Goal: Information Seeking & Learning: Learn about a topic

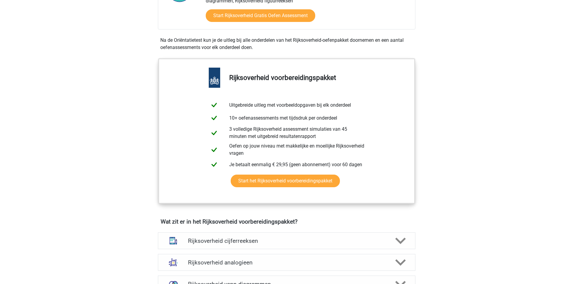
scroll to position [301, 0]
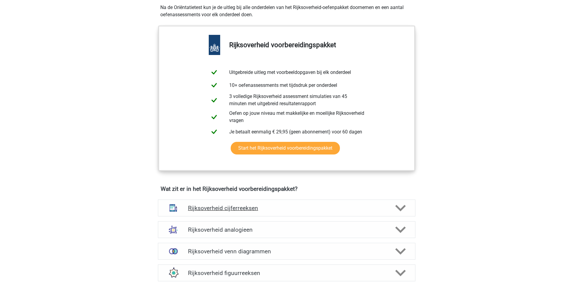
click at [287, 205] on h4 "Rijksoverheid cijferreeksen" at bounding box center [286, 208] width 197 height 7
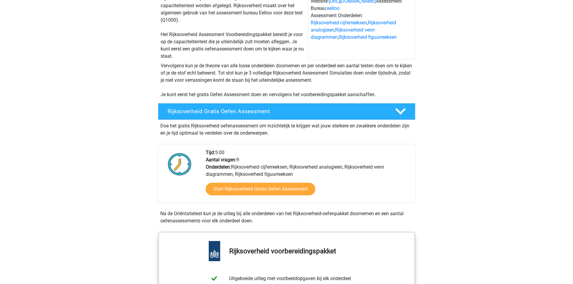
scroll to position [90, 0]
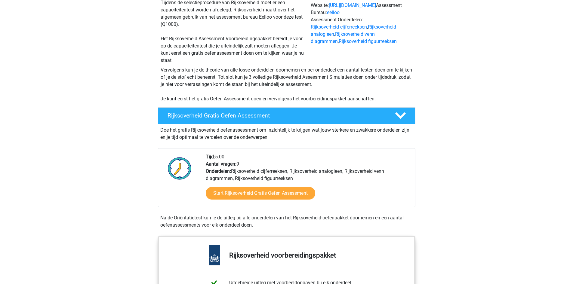
click at [266, 161] on div "Tijd: 5:00 Aantal vragen: 9 Onderdelen: Rijksoverheid cijferreeksen, Rijksoverh…" at bounding box center [307, 180] width 213 height 54
click at [275, 115] on h4 "Rijksoverheid Gratis Oefen Assessment" at bounding box center [276, 115] width 218 height 7
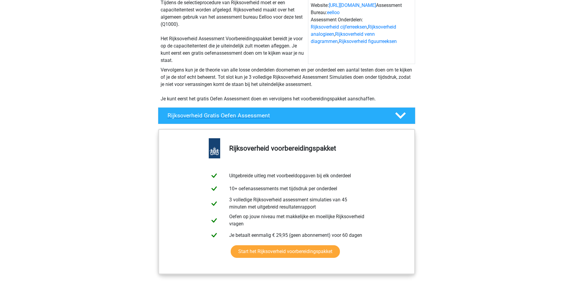
click at [275, 115] on h4 "Rijksoverheid Gratis Oefen Assessment" at bounding box center [276, 115] width 218 height 7
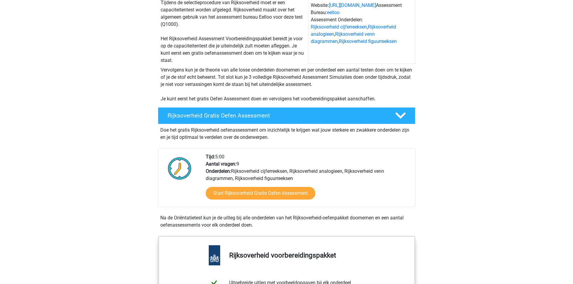
click at [260, 186] on div "Start Rijksoverheid Gratis Oefen Assessment" at bounding box center [308, 194] width 204 height 25
click at [260, 193] on link "Start Rijksoverheid Gratis Oefen Assessment" at bounding box center [260, 193] width 126 height 14
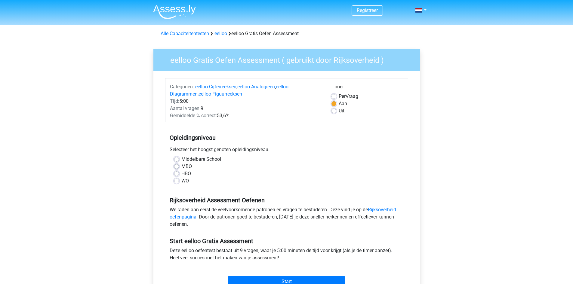
click at [181, 181] on label "WO" at bounding box center [185, 180] width 8 height 7
click at [179, 181] on input "WO" at bounding box center [176, 180] width 5 height 6
radio input "true"
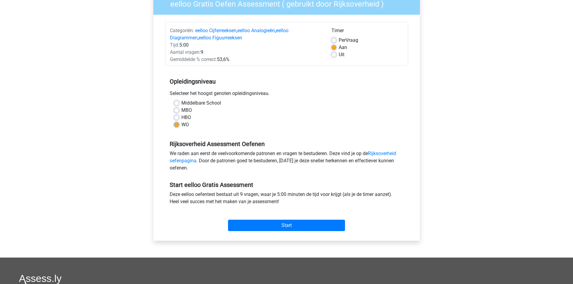
scroll to position [60, 0]
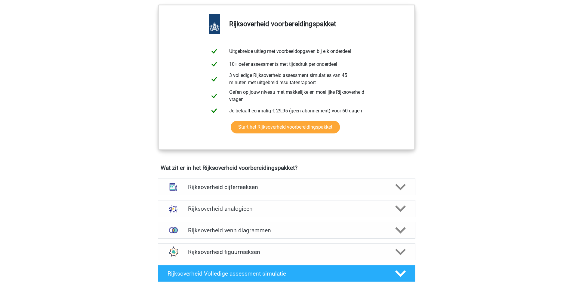
scroll to position [331, 0]
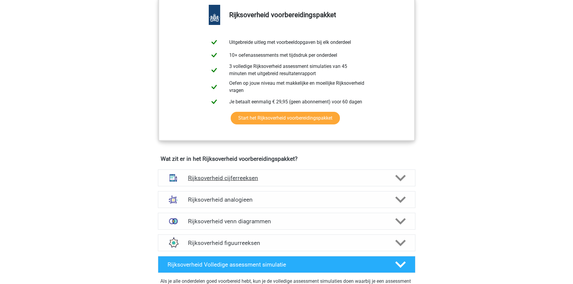
click at [254, 173] on div "Rijksoverheid cijferreeksen" at bounding box center [286, 178] width 257 height 17
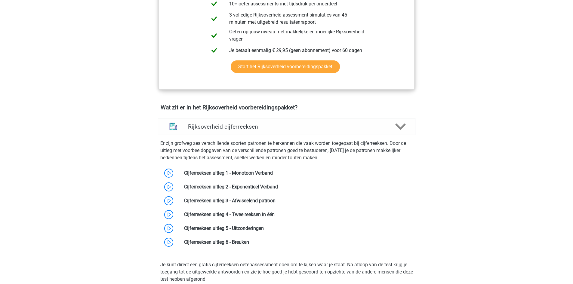
scroll to position [391, 0]
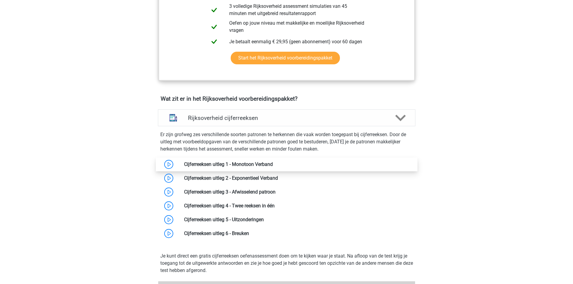
click at [273, 162] on link at bounding box center [273, 164] width 0 height 6
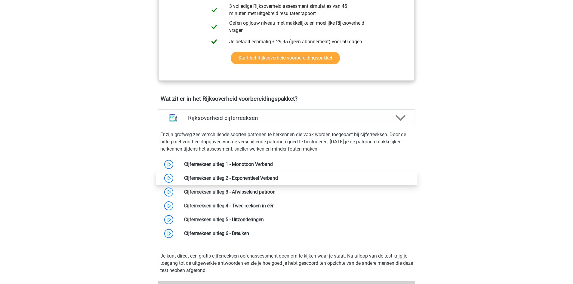
click at [278, 181] on link at bounding box center [278, 178] width 0 height 6
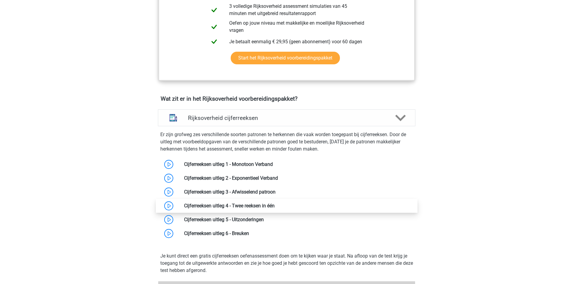
click at [274, 207] on link at bounding box center [274, 206] width 0 height 6
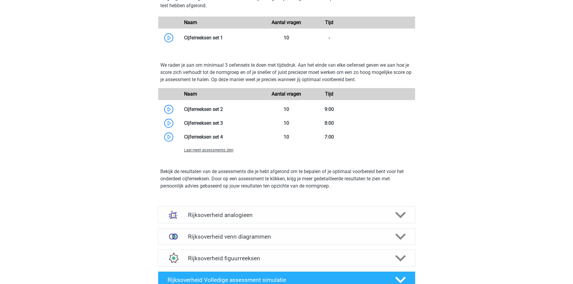
scroll to position [692, 0]
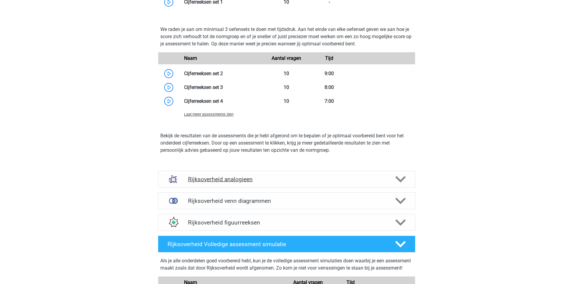
click at [258, 179] on h4 "Rijksoverheid analogieen" at bounding box center [286, 179] width 197 height 7
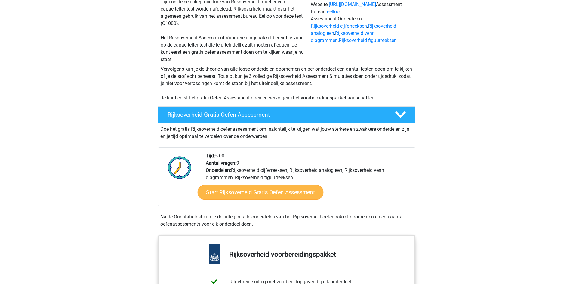
scroll to position [90, 0]
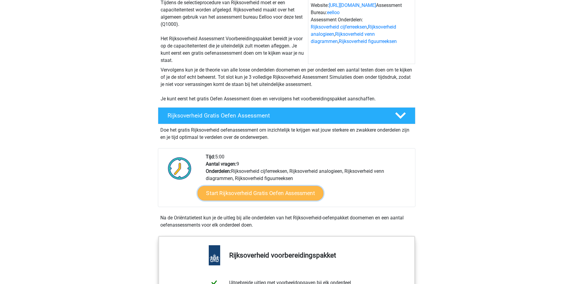
click at [286, 194] on link "Start Rijksoverheid Gratis Oefen Assessment" at bounding box center [260, 193] width 126 height 14
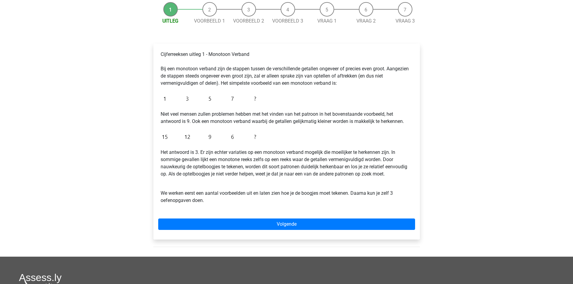
scroll to position [60, 0]
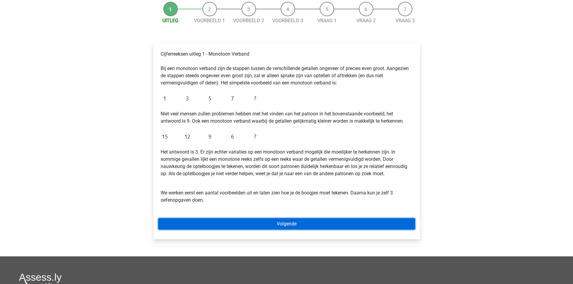
click at [221, 223] on link "Volgende" at bounding box center [286, 223] width 257 height 11
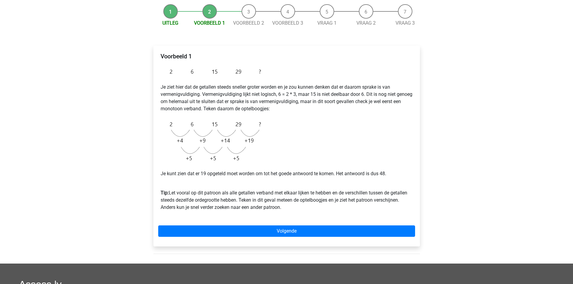
scroll to position [60, 0]
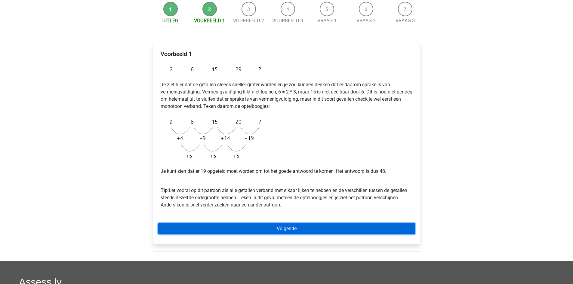
click at [275, 225] on link "Volgende" at bounding box center [286, 228] width 257 height 11
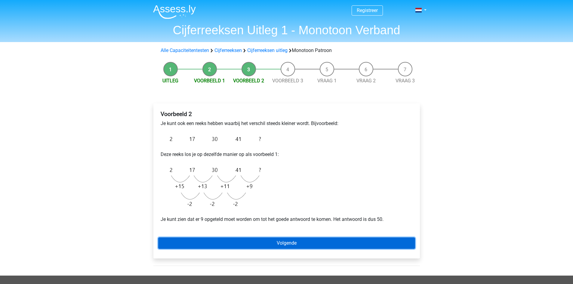
click at [395, 242] on link "Volgende" at bounding box center [286, 243] width 257 height 11
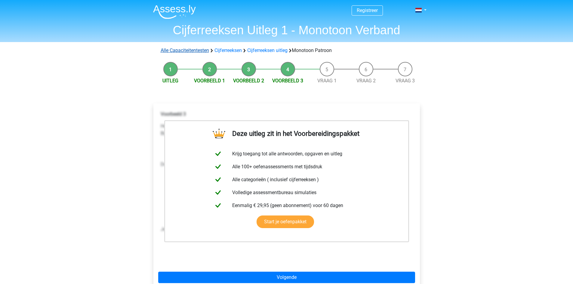
click at [187, 48] on link "Alle Capaciteitentesten" at bounding box center [185, 51] width 48 height 6
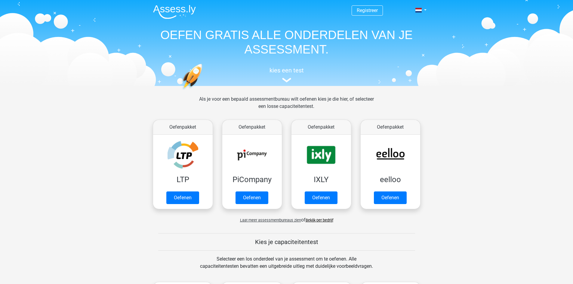
scroll to position [256, 0]
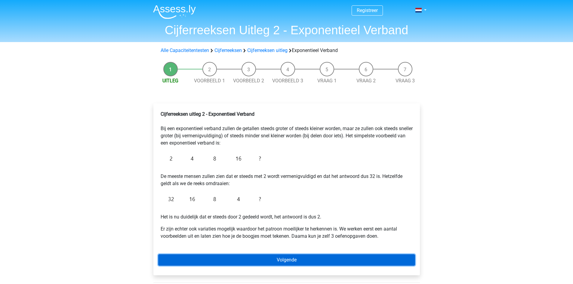
click at [259, 263] on link "Volgende" at bounding box center [286, 259] width 257 height 11
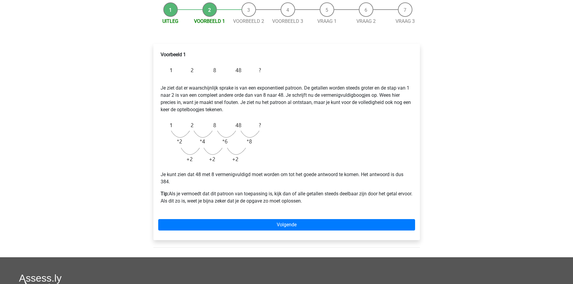
scroll to position [30, 0]
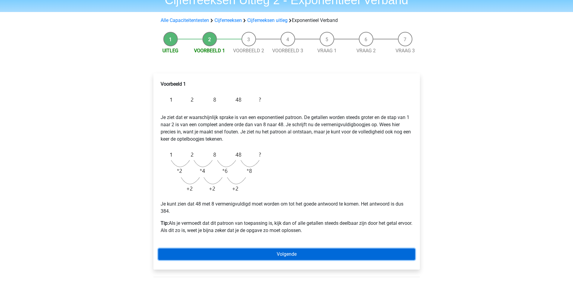
click at [220, 252] on link "Volgende" at bounding box center [286, 254] width 257 height 11
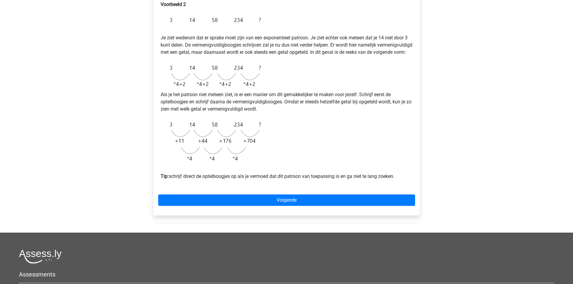
scroll to position [120, 0]
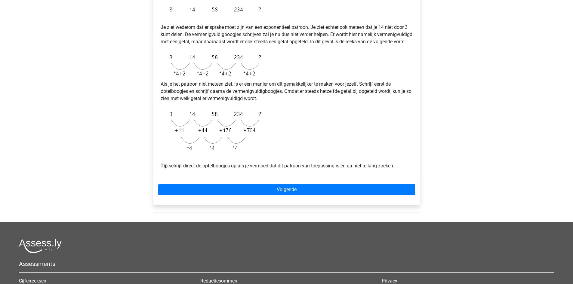
click at [207, 204] on div "Voorbeeld 2 Je ziet wederom dat er sprake moet zijn van een exponentieel patroo…" at bounding box center [286, 94] width 266 height 222
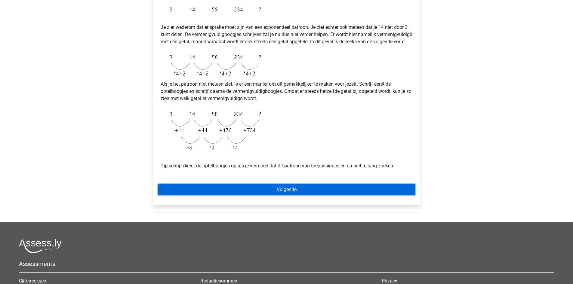
click at [209, 195] on link "Volgende" at bounding box center [286, 189] width 257 height 11
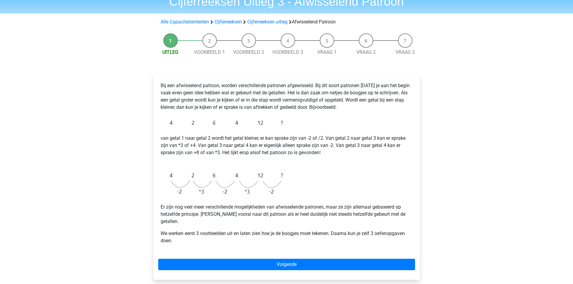
scroll to position [60, 0]
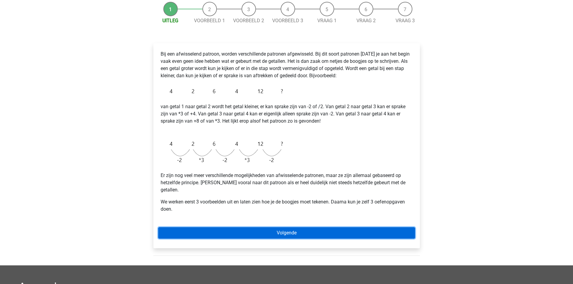
click at [295, 227] on link "Volgende" at bounding box center [286, 232] width 257 height 11
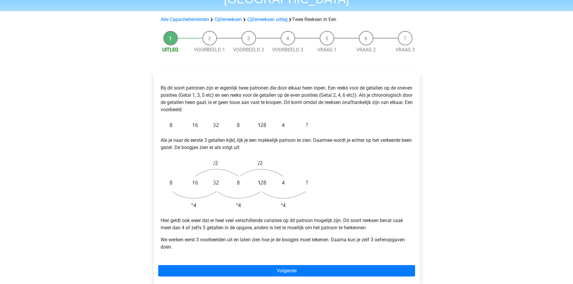
scroll to position [60, 0]
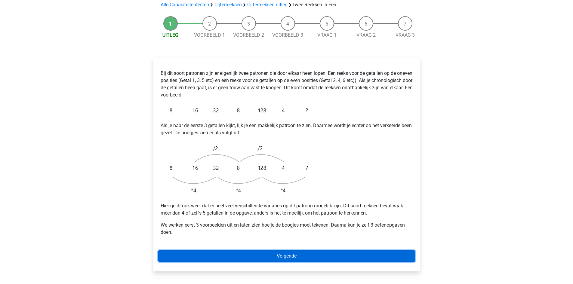
click at [199, 250] on link "Volgende" at bounding box center [286, 255] width 257 height 11
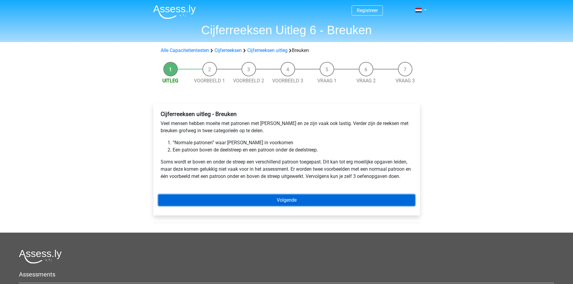
click at [215, 196] on link "Volgende" at bounding box center [286, 200] width 257 height 11
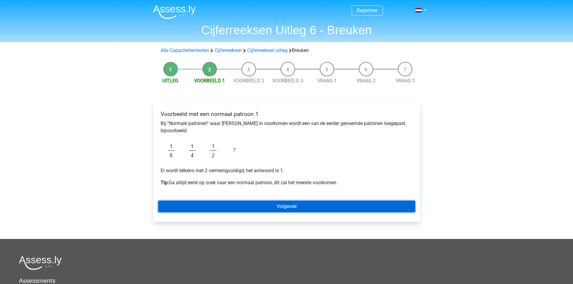
click at [235, 205] on link "Volgende" at bounding box center [286, 206] width 257 height 11
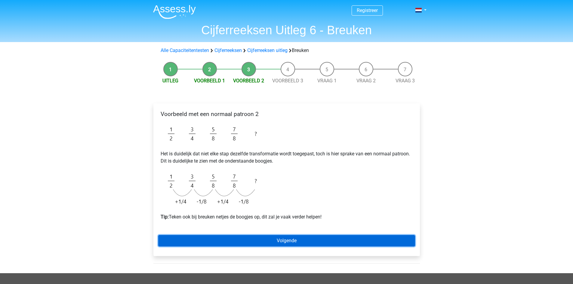
click at [195, 238] on link "Volgende" at bounding box center [286, 240] width 257 height 11
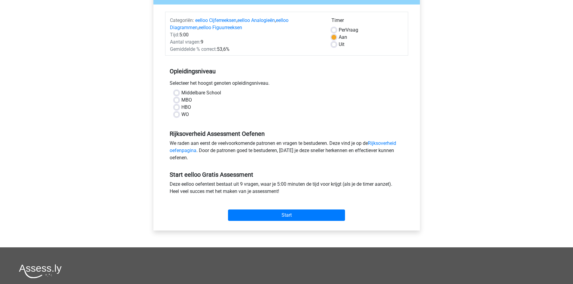
scroll to position [90, 0]
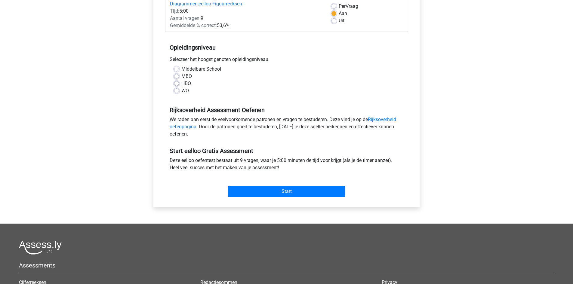
click at [181, 89] on label "WO" at bounding box center [185, 90] width 8 height 7
click at [175, 89] on input "WO" at bounding box center [176, 90] width 5 height 6
radio input "true"
click at [258, 190] on input "Start" at bounding box center [286, 191] width 117 height 11
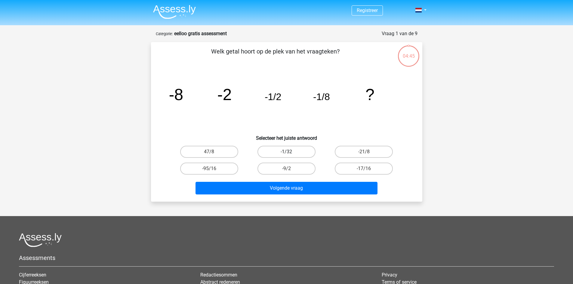
click at [308, 147] on label "-1/32" at bounding box center [286, 152] width 58 height 12
click at [290, 152] on input "-1/32" at bounding box center [288, 154] width 4 height 4
radio input "true"
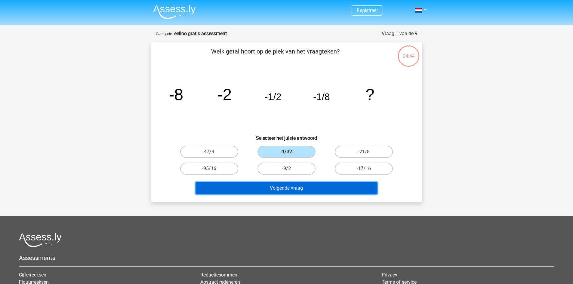
click at [320, 187] on button "Volgende vraag" at bounding box center [286, 188] width 182 height 13
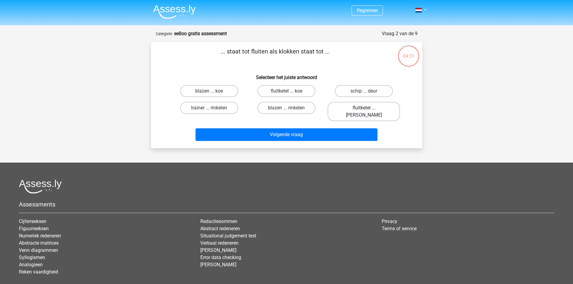
click at [350, 106] on label "fluitketel ... luiden" at bounding box center [363, 111] width 72 height 19
click at [364, 108] on input "fluitketel ... luiden" at bounding box center [366, 110] width 4 height 4
radio input "true"
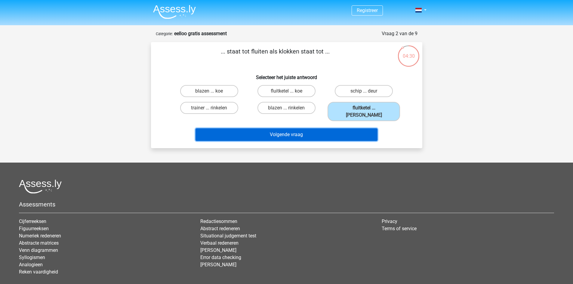
click at [334, 128] on button "Volgende vraag" at bounding box center [286, 134] width 182 height 13
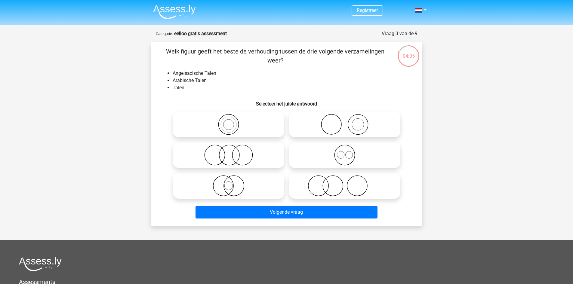
click at [233, 157] on icon at bounding box center [228, 155] width 106 height 21
click at [232, 152] on input "radio" at bounding box center [230, 150] width 4 height 4
radio input "true"
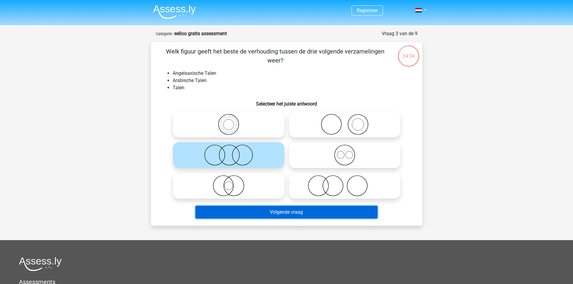
click at [274, 210] on button "Volgende vraag" at bounding box center [286, 212] width 182 height 13
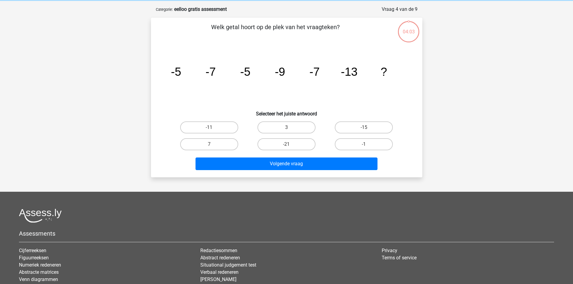
scroll to position [30, 0]
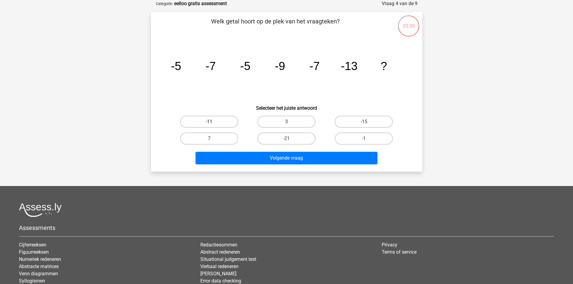
click at [209, 124] on label "-11" at bounding box center [209, 122] width 58 height 12
click at [209, 124] on input "-11" at bounding box center [211, 124] width 4 height 4
radio input "true"
click at [256, 164] on div "Volgende vraag" at bounding box center [286, 159] width 232 height 15
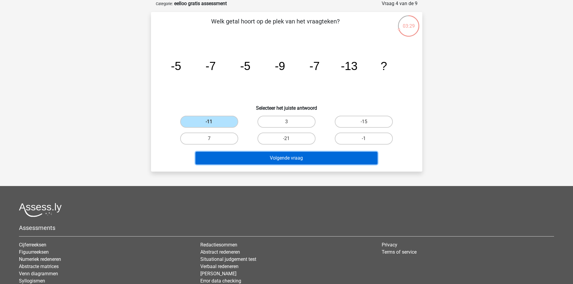
click at [261, 155] on button "Volgende vraag" at bounding box center [286, 158] width 182 height 13
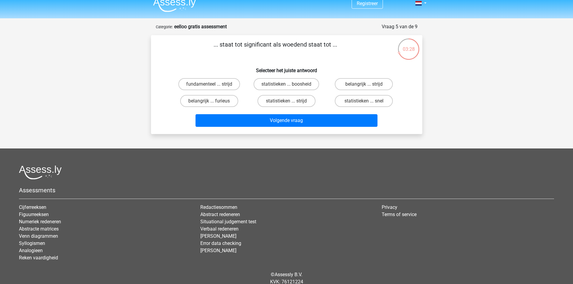
scroll to position [0, 0]
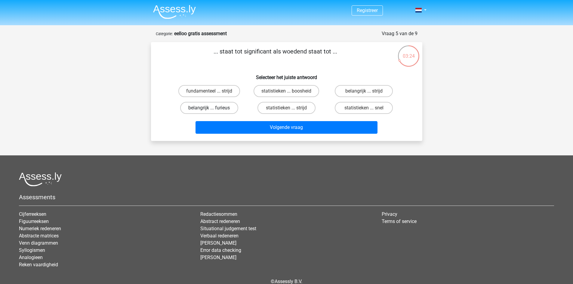
click at [213, 102] on label "belangrijk ... furieus" at bounding box center [209, 108] width 58 height 12
click at [213, 108] on input "belangrijk ... furieus" at bounding box center [211, 110] width 4 height 4
radio input "true"
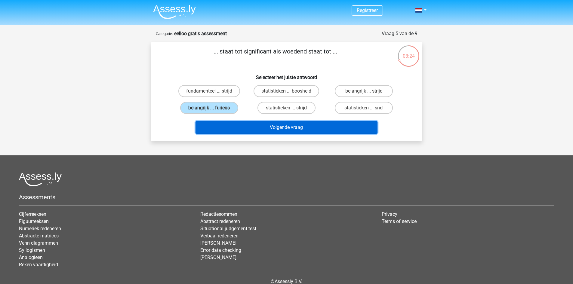
click at [241, 129] on button "Volgende vraag" at bounding box center [286, 127] width 182 height 13
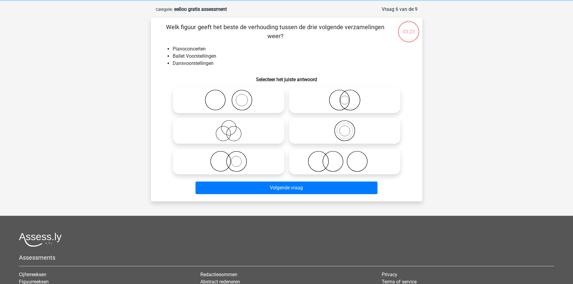
scroll to position [30, 0]
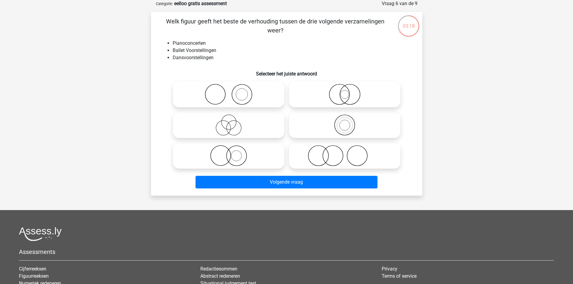
click at [214, 124] on icon at bounding box center [228, 125] width 106 height 21
click at [228, 122] on input "radio" at bounding box center [230, 120] width 4 height 4
radio input "true"
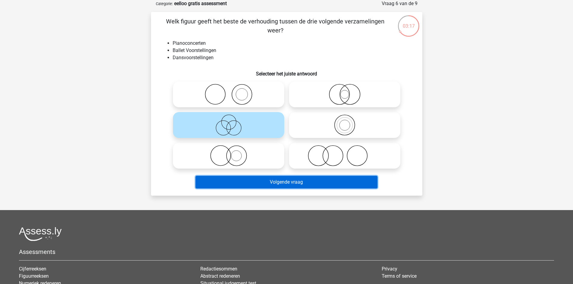
click at [302, 180] on button "Volgende vraag" at bounding box center [286, 182] width 182 height 13
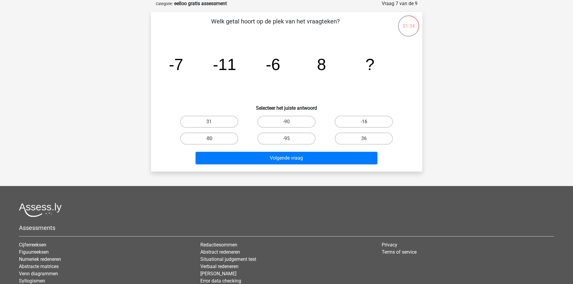
click at [245, 122] on div "-16" at bounding box center [209, 122] width 72 height 12
click at [354, 119] on label "-16" at bounding box center [364, 122] width 58 height 12
click at [364, 122] on input "-16" at bounding box center [366, 124] width 4 height 4
radio input "true"
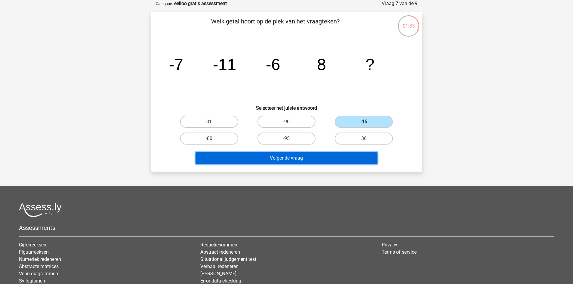
click at [320, 156] on button "Volgende vraag" at bounding box center [286, 158] width 182 height 13
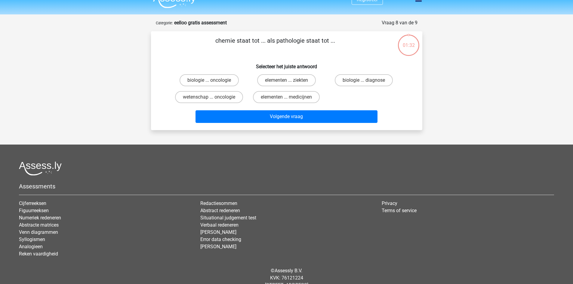
scroll to position [0, 0]
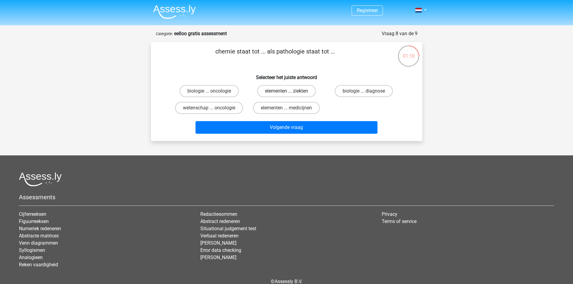
click at [300, 92] on label "elementen ... ziekten" at bounding box center [286, 91] width 59 height 12
click at [290, 92] on input "elementen ... ziekten" at bounding box center [288, 93] width 4 height 4
radio input "true"
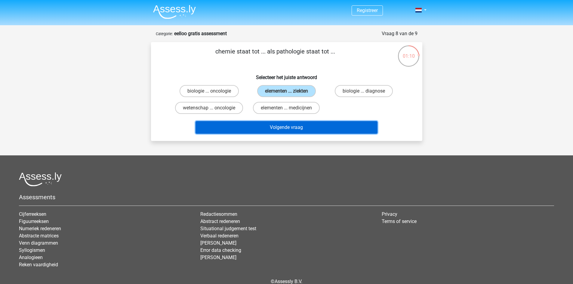
click at [295, 125] on button "Volgende vraag" at bounding box center [286, 127] width 182 height 13
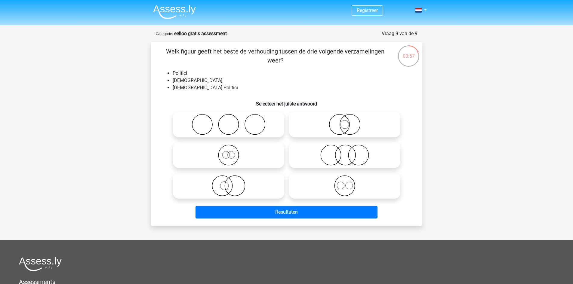
click at [345, 124] on icon at bounding box center [344, 124] width 106 height 21
click at [345, 121] on input "radio" at bounding box center [347, 120] width 4 height 4
radio input "true"
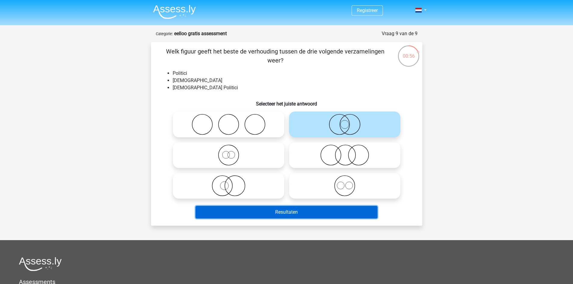
click at [297, 209] on button "Resultaten" at bounding box center [286, 212] width 182 height 13
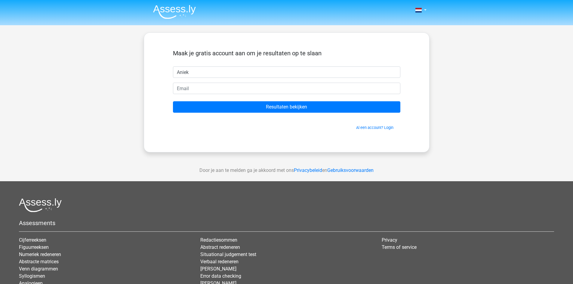
type input "Aniek"
type input "[EMAIL_ADDRESS][DOMAIN_NAME]"
click at [238, 101] on form "Maak je gratis account aan om je resultaten op te slaan Aniek [EMAIL_ADDRESS][D…" at bounding box center [286, 90] width 227 height 81
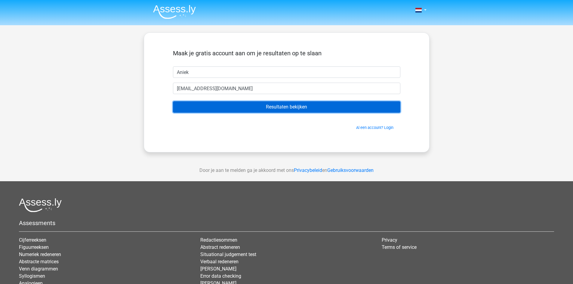
click at [237, 103] on input "Resultaten bekijken" at bounding box center [286, 106] width 227 height 11
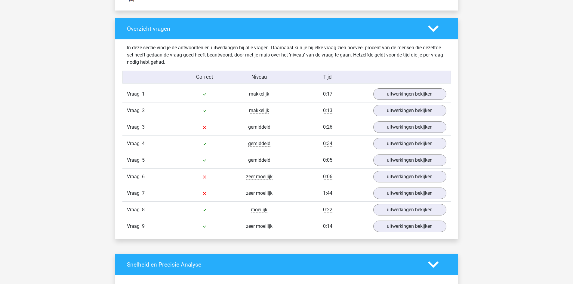
scroll to position [601, 0]
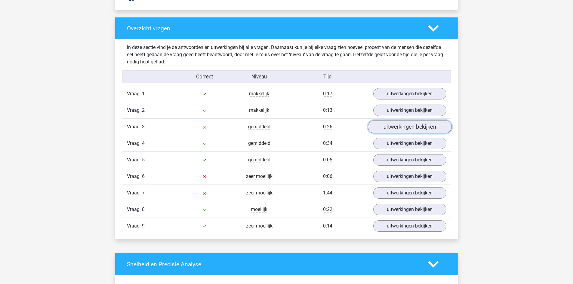
click at [391, 124] on link "uitwerkingen bekijken" at bounding box center [409, 127] width 84 height 13
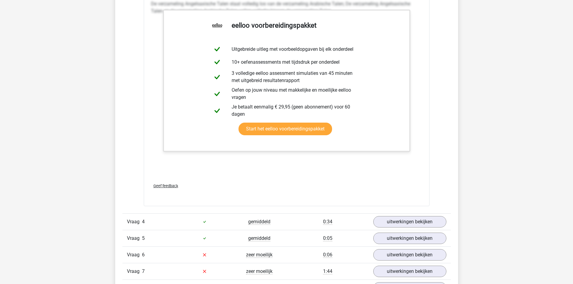
scroll to position [992, 0]
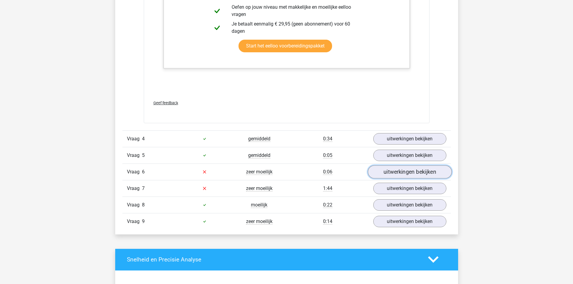
click at [393, 171] on link "uitwerkingen bekijken" at bounding box center [409, 171] width 84 height 13
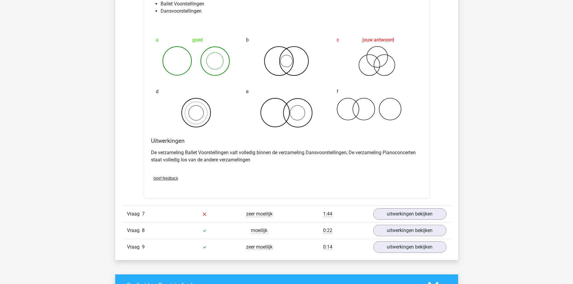
scroll to position [1293, 0]
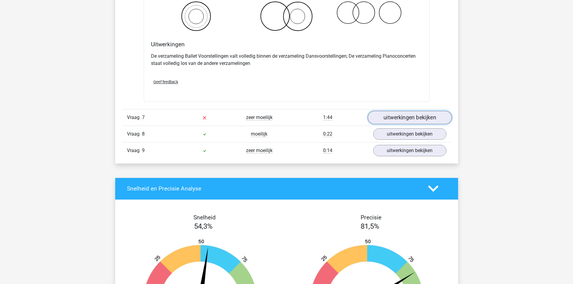
click at [405, 116] on link "uitwerkingen bekijken" at bounding box center [409, 117] width 84 height 13
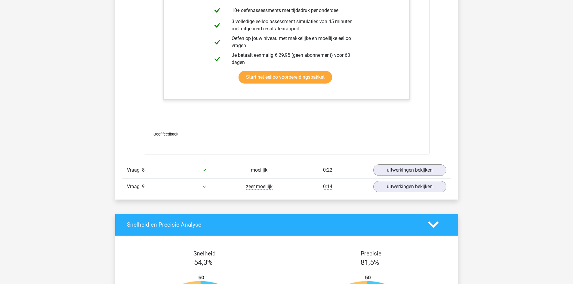
scroll to position [1624, 0]
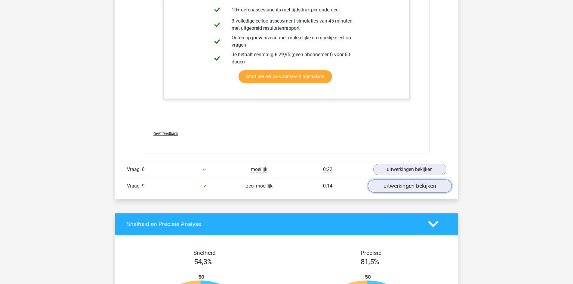
click at [393, 185] on link "uitwerkingen bekijken" at bounding box center [409, 185] width 84 height 13
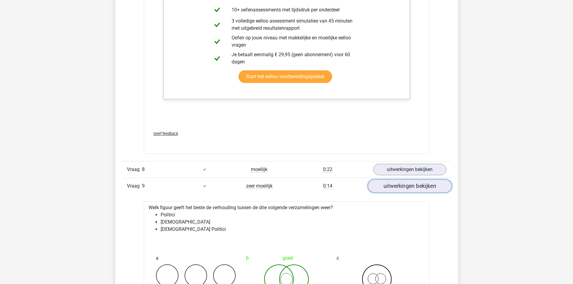
click at [394, 183] on link "uitwerkingen bekijken" at bounding box center [409, 185] width 84 height 13
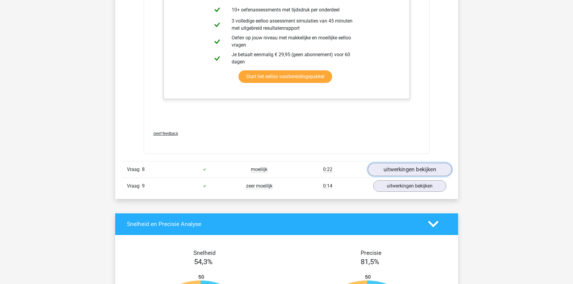
click at [410, 170] on link "uitwerkingen bekijken" at bounding box center [409, 169] width 84 height 13
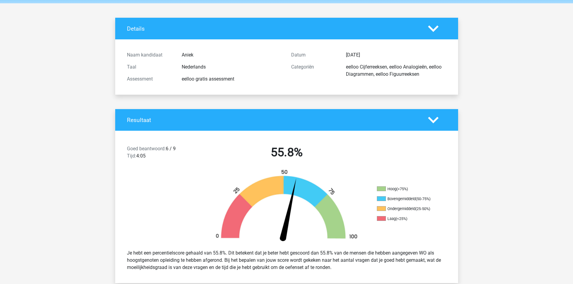
scroll to position [0, 0]
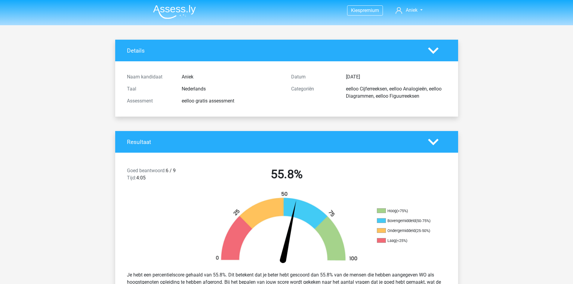
click at [182, 11] on img at bounding box center [174, 12] width 43 height 14
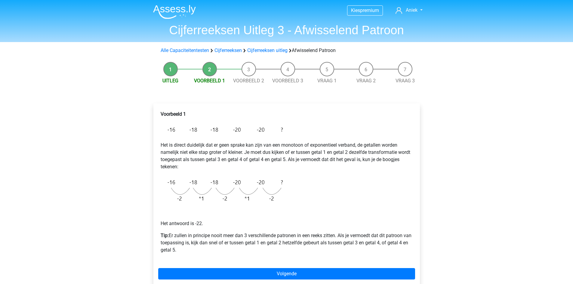
click at [188, 29] on h1 "Cijferreeksen Uitleg 3 - Afwisselend Patroon" at bounding box center [286, 30] width 277 height 14
click at [422, 10] on link "Aniek" at bounding box center [409, 10] width 32 height 7
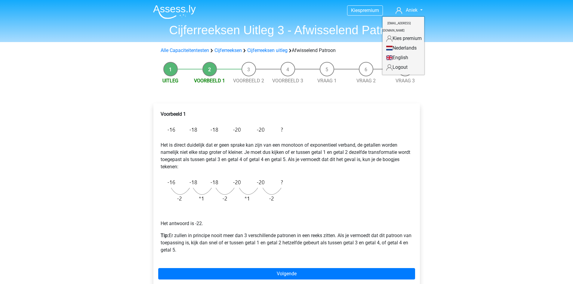
click at [172, 11] on img at bounding box center [174, 12] width 43 height 14
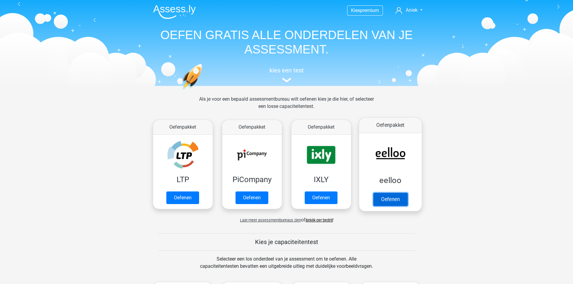
click at [401, 193] on link "Oefenen" at bounding box center [390, 199] width 34 height 13
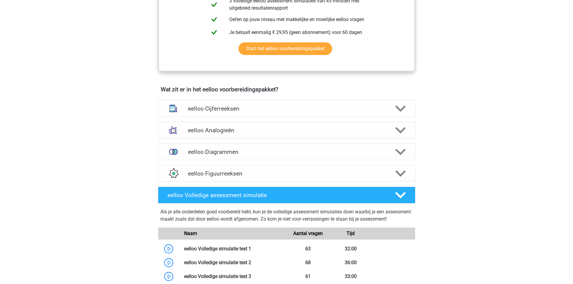
scroll to position [301, 0]
click at [240, 138] on div "eelloo Analogieën" at bounding box center [286, 129] width 257 height 17
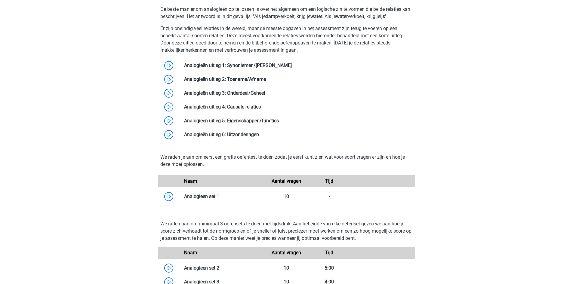
scroll to position [511, 0]
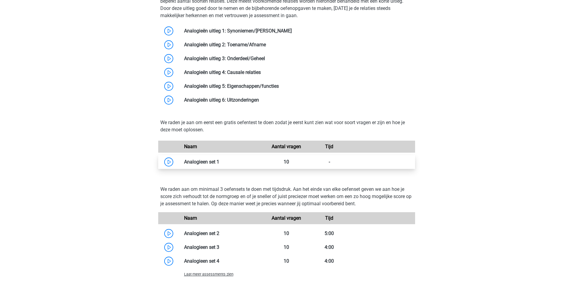
click at [219, 162] on link at bounding box center [219, 162] width 0 height 6
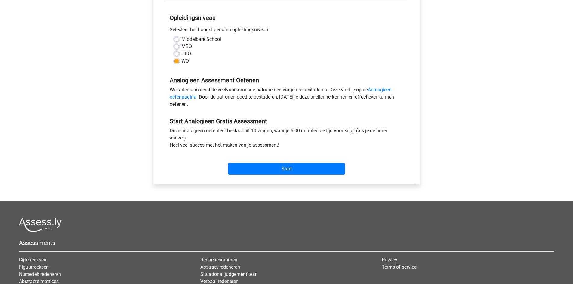
scroll to position [120, 0]
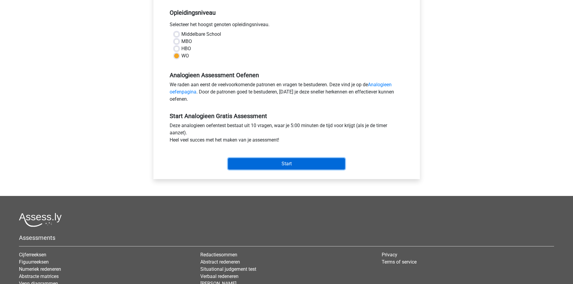
click at [267, 162] on input "Start" at bounding box center [286, 163] width 117 height 11
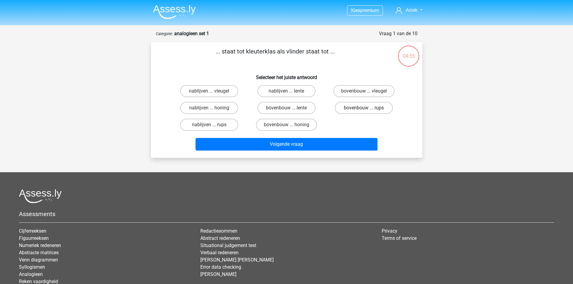
click at [352, 108] on label "bovenbouw ... rups" at bounding box center [364, 108] width 58 height 12
click at [364, 108] on input "bovenbouw ... rups" at bounding box center [366, 110] width 4 height 4
radio input "true"
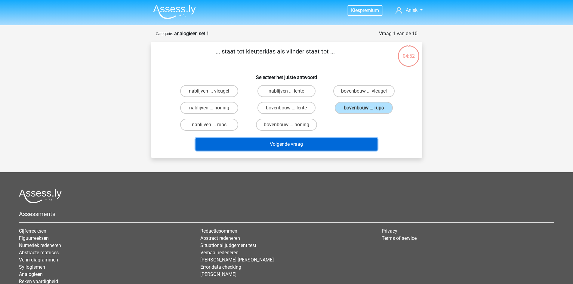
click at [322, 142] on button "Volgende vraag" at bounding box center [286, 144] width 182 height 13
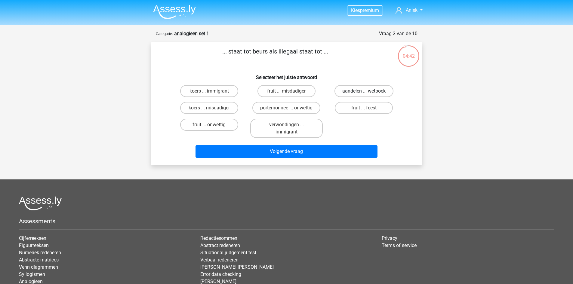
click at [359, 90] on label "aandelen ... wetboek" at bounding box center [363, 91] width 59 height 12
click at [364, 91] on input "aandelen ... wetboek" at bounding box center [366, 93] width 4 height 4
radio input "true"
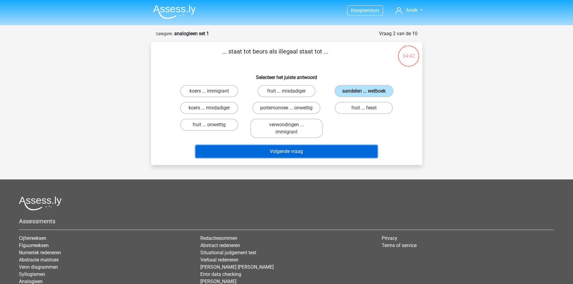
click at [316, 151] on button "Volgende vraag" at bounding box center [286, 151] width 182 height 13
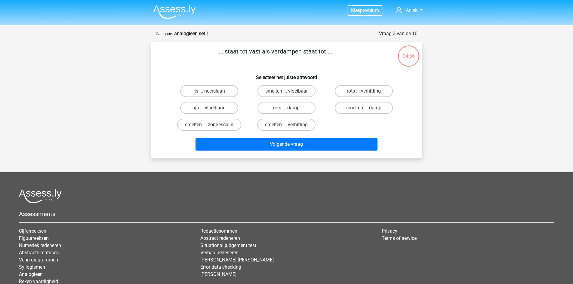
click at [203, 107] on label "ijs ... vloeibaar" at bounding box center [209, 108] width 58 height 12
click at [209, 108] on input "ijs ... vloeibaar" at bounding box center [211, 110] width 4 height 4
radio input "true"
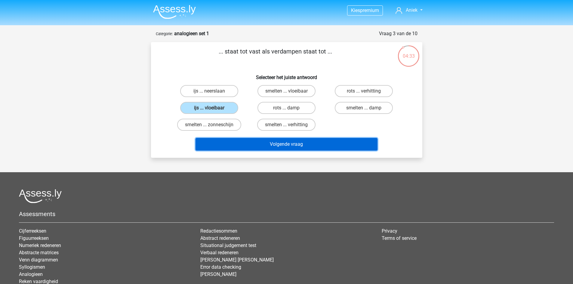
click at [256, 143] on button "Volgende vraag" at bounding box center [286, 144] width 182 height 13
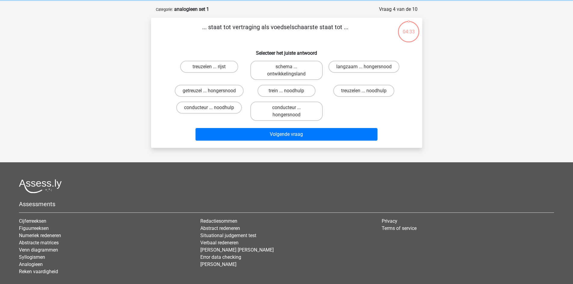
scroll to position [30, 0]
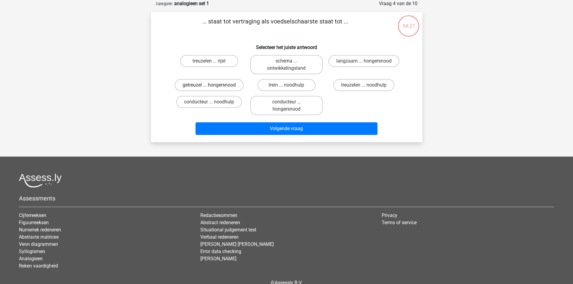
click at [214, 89] on label "getreuzel ... hongersnood" at bounding box center [209, 85] width 69 height 12
click at [213, 89] on input "getreuzel ... hongersnood" at bounding box center [211, 87] width 4 height 4
radio input "true"
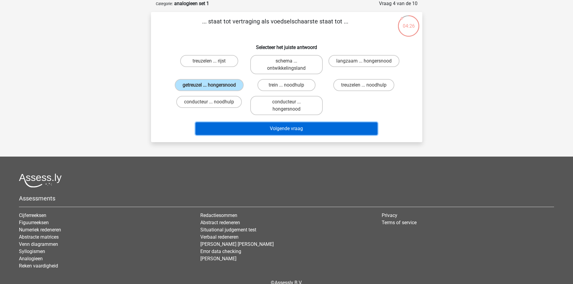
click at [244, 127] on button "Volgende vraag" at bounding box center [286, 128] width 182 height 13
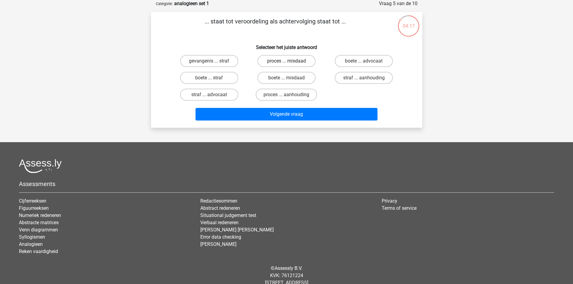
click at [277, 61] on label "proces ... misdaad" at bounding box center [286, 61] width 58 height 12
click at [286, 61] on input "proces ... misdaad" at bounding box center [288, 63] width 4 height 4
radio input "true"
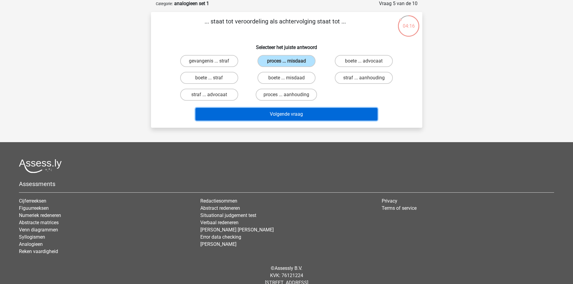
click at [293, 115] on button "Volgende vraag" at bounding box center [286, 114] width 182 height 13
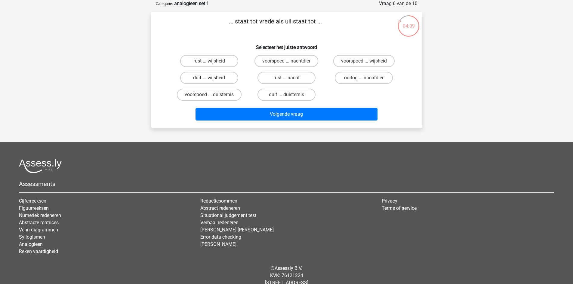
click at [190, 77] on label "duif ... wijsheid" at bounding box center [209, 78] width 58 height 12
click at [209, 78] on input "duif ... wijsheid" at bounding box center [211, 80] width 4 height 4
radio input "true"
click at [209, 107] on div "Volgende vraag" at bounding box center [287, 113] width 252 height 20
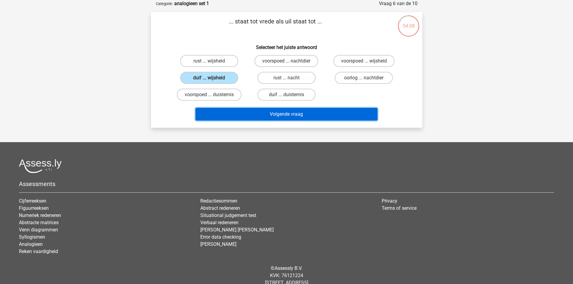
click at [211, 113] on button "Volgende vraag" at bounding box center [286, 114] width 182 height 13
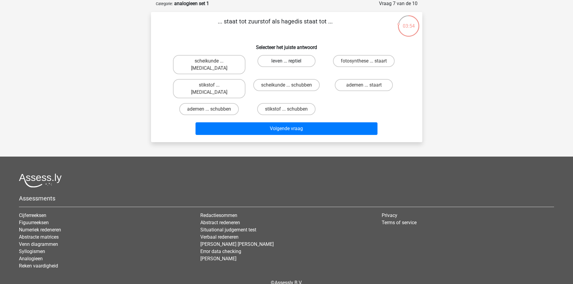
click at [271, 60] on label "leven ... reptiel" at bounding box center [286, 61] width 58 height 12
click at [286, 61] on input "leven ... reptiel" at bounding box center [288, 63] width 4 height 4
radio input "true"
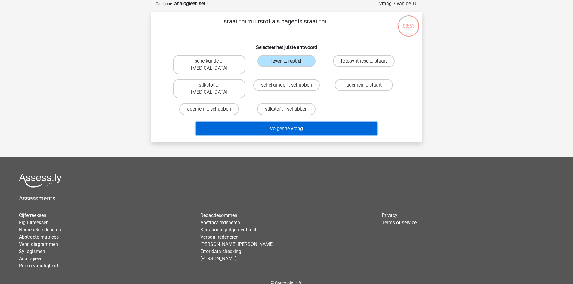
click at [286, 122] on button "Volgende vraag" at bounding box center [286, 128] width 182 height 13
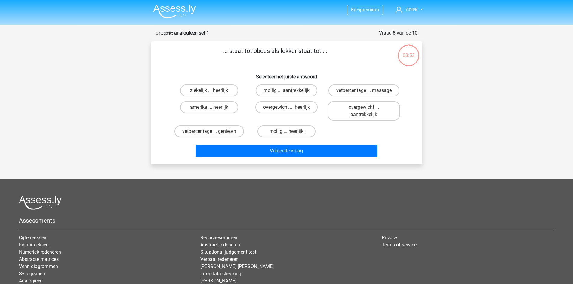
scroll to position [0, 0]
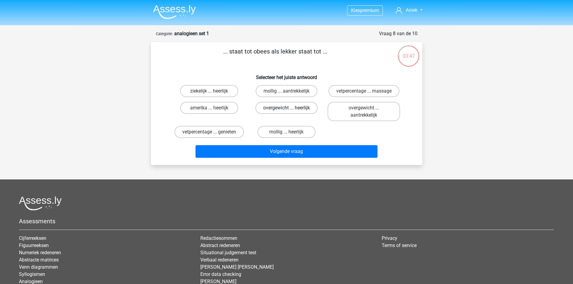
click at [270, 106] on label "overgewicht ... heerlijk" at bounding box center [286, 108] width 62 height 12
click at [286, 108] on input "overgewicht ... heerlijk" at bounding box center [288, 110] width 4 height 4
radio input "true"
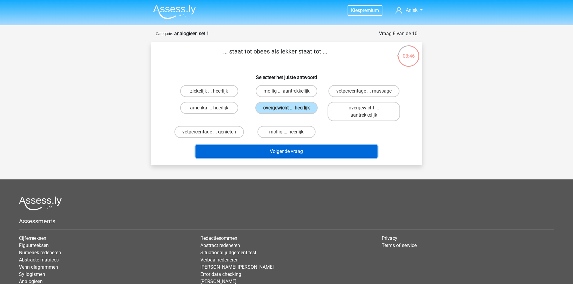
click at [284, 155] on button "Volgende vraag" at bounding box center [286, 151] width 182 height 13
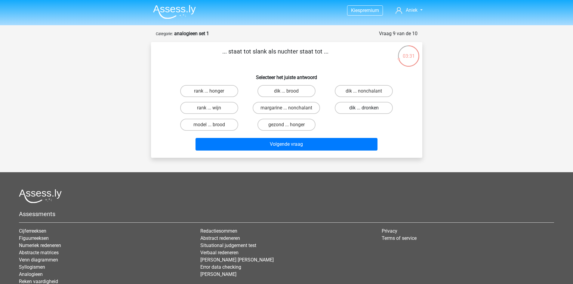
click at [358, 111] on label "dik ... dronken" at bounding box center [364, 108] width 58 height 12
click at [364, 111] on input "dik ... dronken" at bounding box center [366, 110] width 4 height 4
radio input "true"
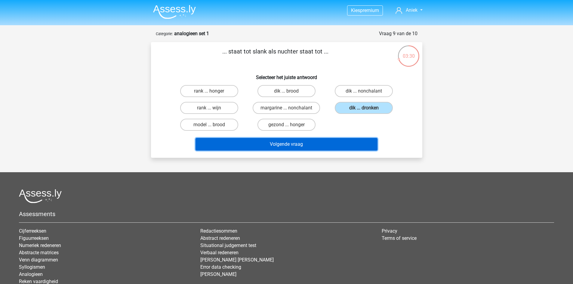
click at [348, 150] on button "Volgende vraag" at bounding box center [286, 144] width 182 height 13
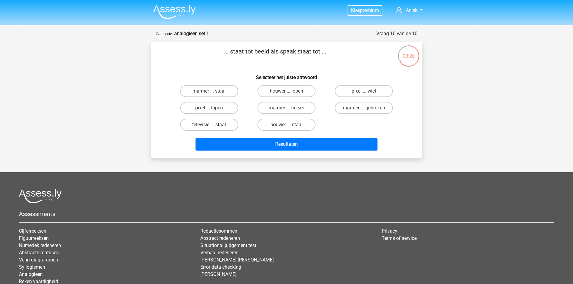
click at [297, 109] on label "marmer ... fietser" at bounding box center [286, 108] width 58 height 12
click at [290, 109] on input "marmer ... fietser" at bounding box center [288, 110] width 4 height 4
radio input "true"
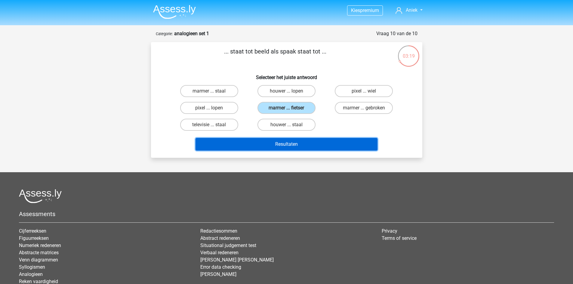
click at [308, 144] on button "Resultaten" at bounding box center [286, 144] width 182 height 13
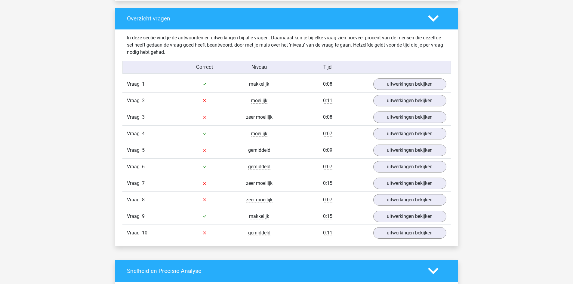
scroll to position [451, 0]
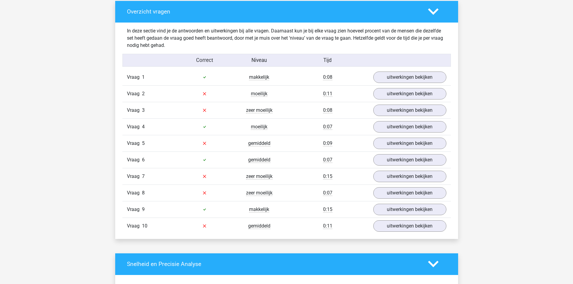
click at [227, 95] on div at bounding box center [204, 93] width 55 height 7
click at [413, 97] on link "uitwerkingen bekijken" at bounding box center [409, 93] width 84 height 13
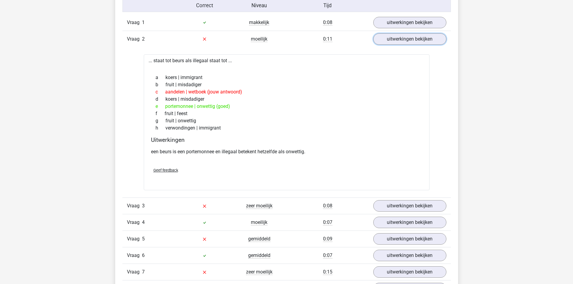
scroll to position [511, 0]
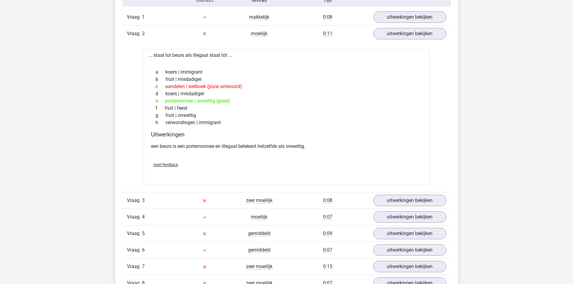
click at [221, 205] on div "Vraag 3 zeer moeilijk 0:08 uitwerkingen bekijken" at bounding box center [286, 200] width 328 height 17
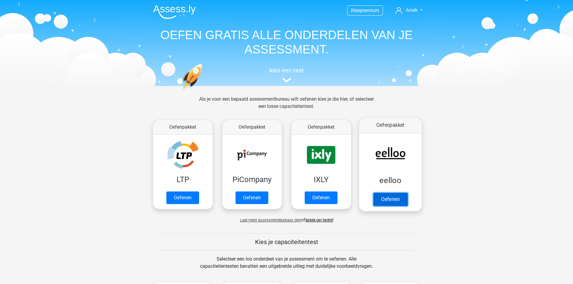
click at [407, 193] on link "Oefenen" at bounding box center [390, 199] width 34 height 13
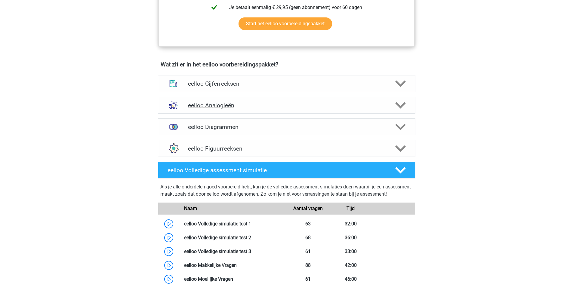
scroll to position [331, 0]
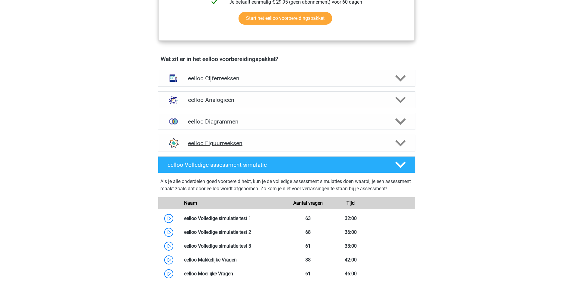
click at [335, 147] on h4 "eelloo Figuurreeksen" at bounding box center [286, 143] width 197 height 7
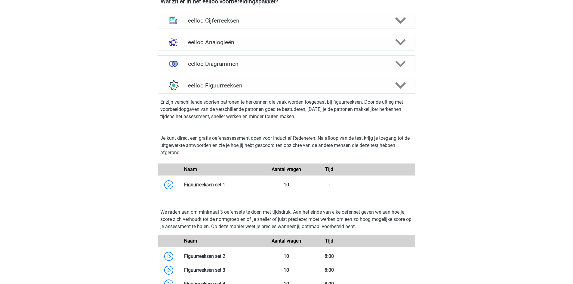
scroll to position [391, 0]
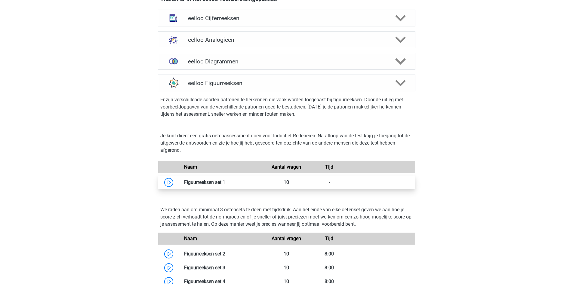
click at [225, 185] on link at bounding box center [225, 182] width 0 height 6
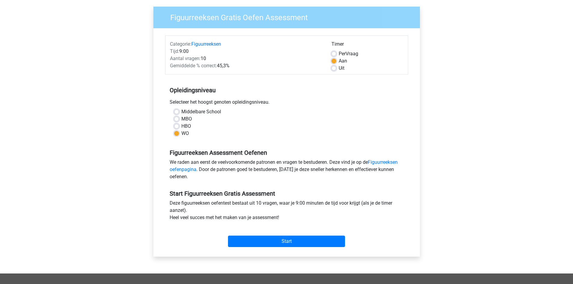
scroll to position [90, 0]
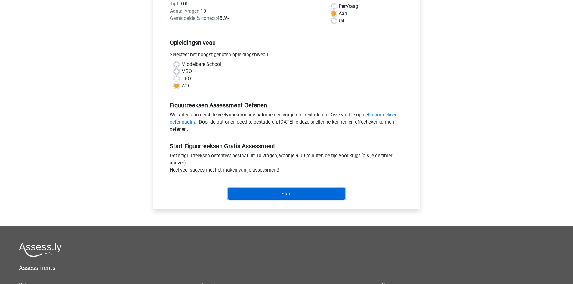
click at [274, 194] on input "Start" at bounding box center [286, 193] width 117 height 11
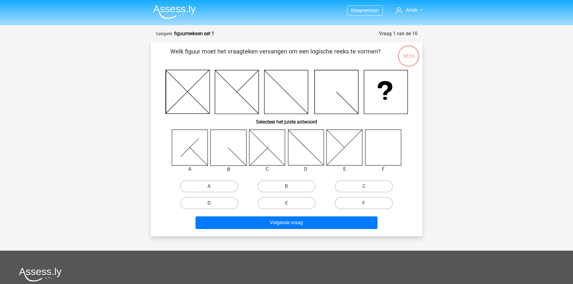
click at [390, 137] on icon at bounding box center [383, 148] width 36 height 36
click at [373, 208] on label "F" at bounding box center [364, 203] width 58 height 12
click at [368, 207] on input "F" at bounding box center [366, 205] width 4 height 4
radio input "true"
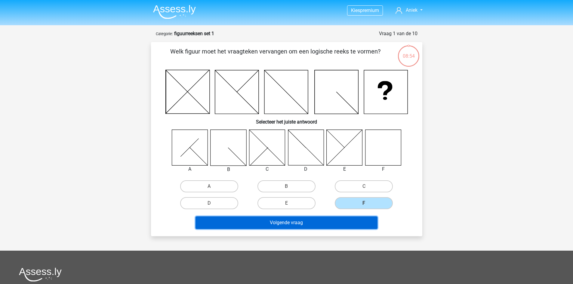
click at [357, 221] on button "Volgende vraag" at bounding box center [286, 222] width 182 height 13
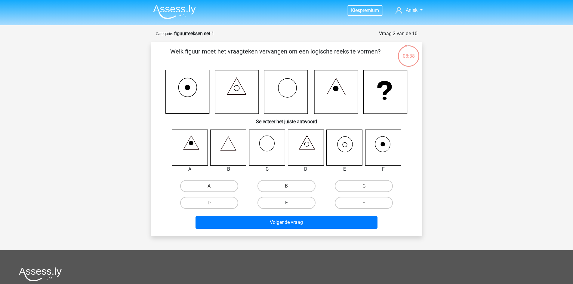
click at [289, 198] on label "E" at bounding box center [286, 203] width 58 height 12
click at [289, 203] on input "E" at bounding box center [288, 205] width 4 height 4
radio input "true"
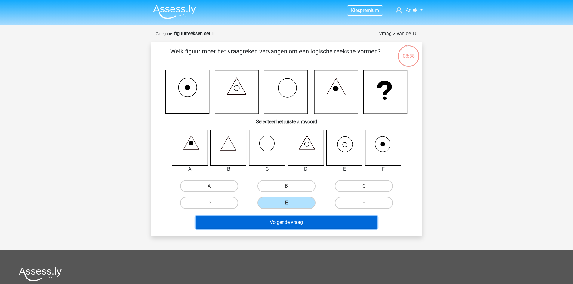
click at [298, 226] on button "Volgende vraag" at bounding box center [286, 222] width 182 height 13
